Goal: Find specific page/section: Find specific page/section

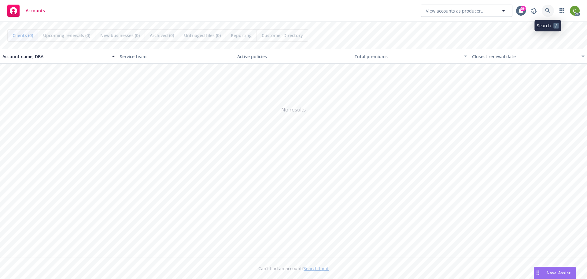
click at [550, 8] on icon at bounding box center [548, 11] width 6 height 6
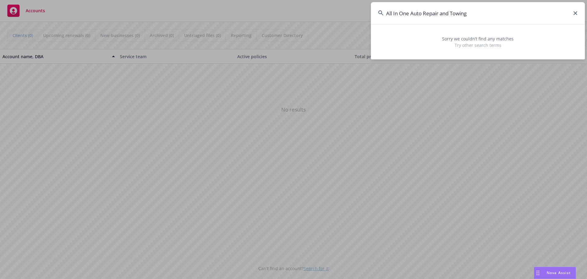
drag, startPoint x: 470, startPoint y: 14, endPoint x: 409, endPoint y: 14, distance: 60.2
click at [409, 14] on input "All In One Auto Repair and Towing" at bounding box center [478, 13] width 214 height 22
type input "All In One"
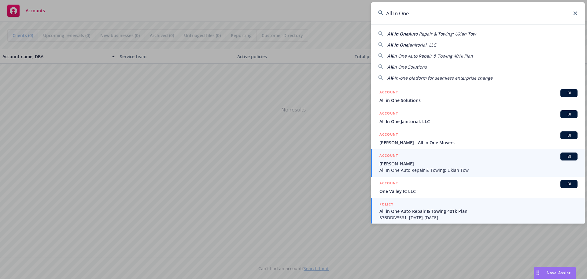
click at [491, 215] on span "57BDDIV3561, [DATE]-[DATE]" at bounding box center [478, 217] width 198 height 6
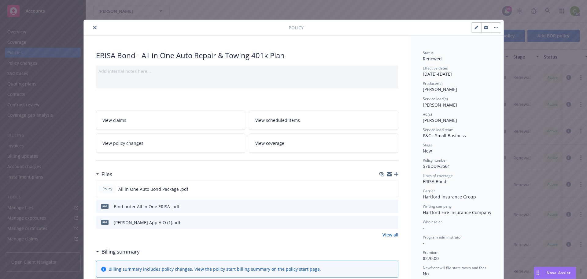
click at [95, 26] on button "close" at bounding box center [94, 27] width 7 height 7
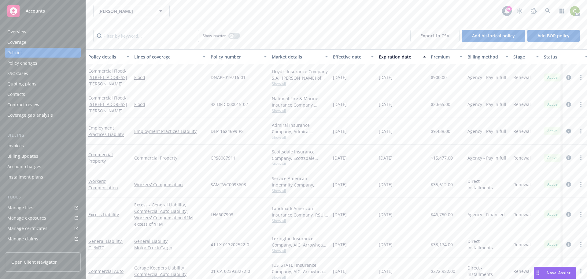
click at [22, 29] on div "Overview" at bounding box center [16, 32] width 19 height 10
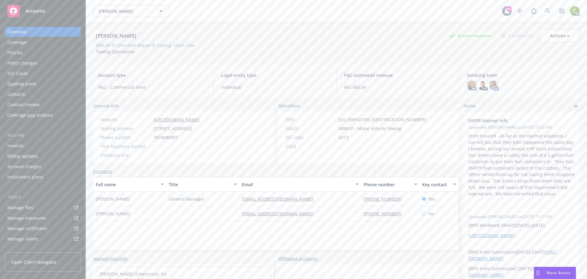
click at [17, 54] on div "Policies" at bounding box center [14, 53] width 15 height 10
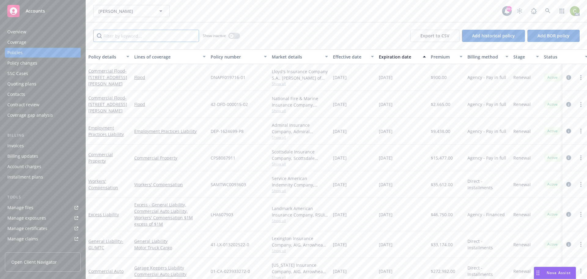
click at [153, 37] on input "Filter by keyword..." at bounding box center [146, 36] width 106 height 12
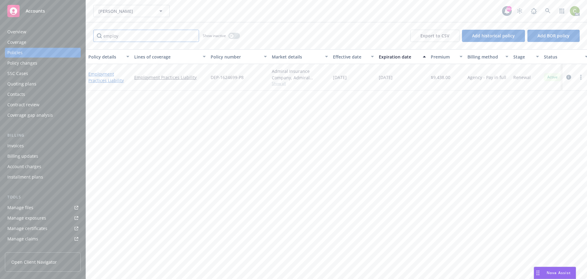
type input "employ"
click at [104, 74] on link "Employment Practices Liability" at bounding box center [105, 77] width 35 height 12
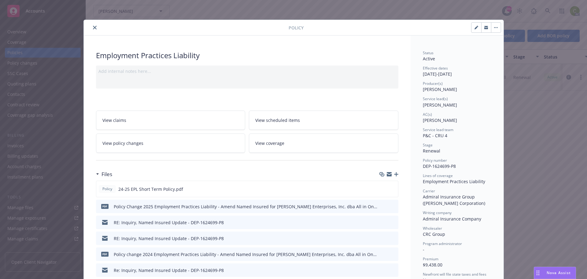
click at [89, 25] on div at bounding box center [187, 27] width 202 height 7
click at [93, 26] on icon "close" at bounding box center [95, 28] width 4 height 4
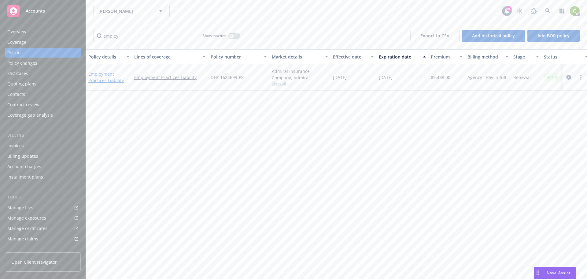
click at [99, 72] on link "Employment Practices Liability" at bounding box center [105, 77] width 35 height 12
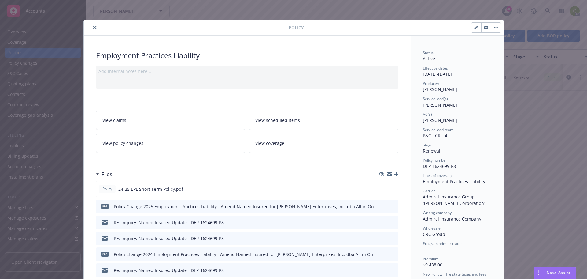
scroll to position [18, 0]
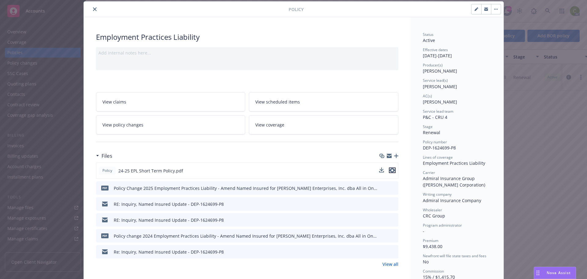
click at [390, 170] on icon "preview file" at bounding box center [393, 170] width 6 height 4
